Goal: Find specific page/section: Find specific page/section

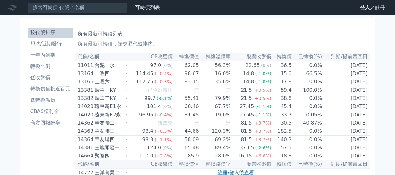
click at [48, 31] on li "按代號排序" at bounding box center [50, 32] width 45 height 7
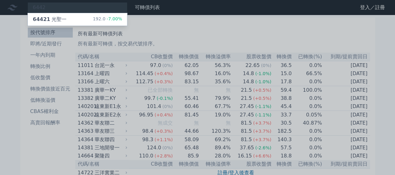
type input "6442"
click at [80, 8] on div at bounding box center [197, 87] width 395 height 175
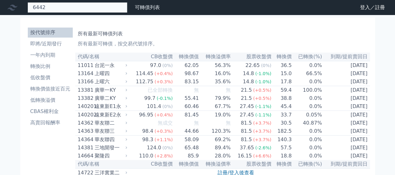
click at [54, 11] on div "6442 64421 光聖一 192.0 -7.00%" at bounding box center [77, 7] width 100 height 11
